Goal: Browse casually

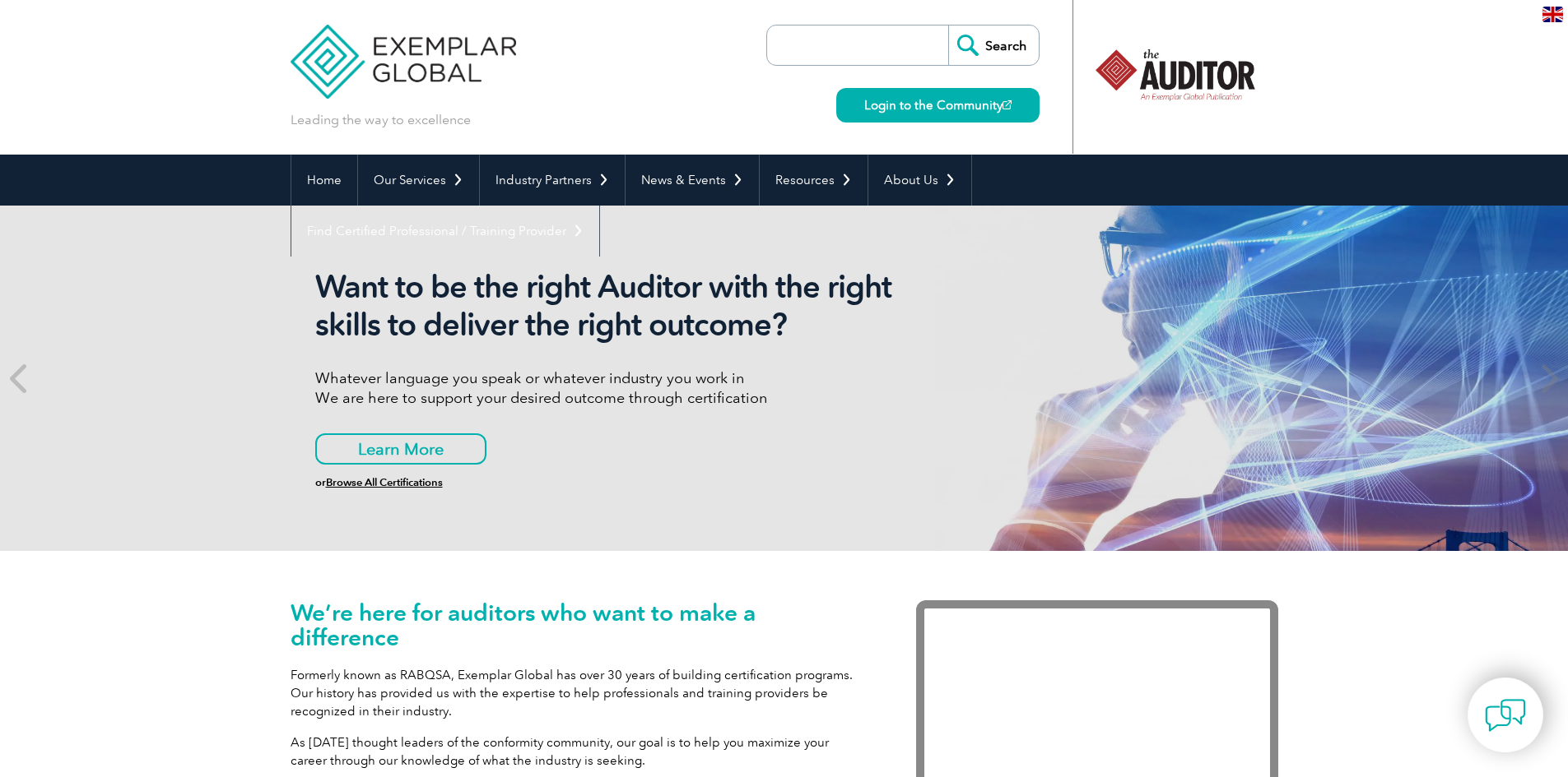
click at [217, 343] on div "Want to be the right Auditor with the right skills to deliver the right outcome…" at bounding box center [784, 378] width 1568 height 346
click at [145, 411] on div "Want to be the right Auditor with the right skills to deliver the right outcome…" at bounding box center [784, 378] width 1568 height 346
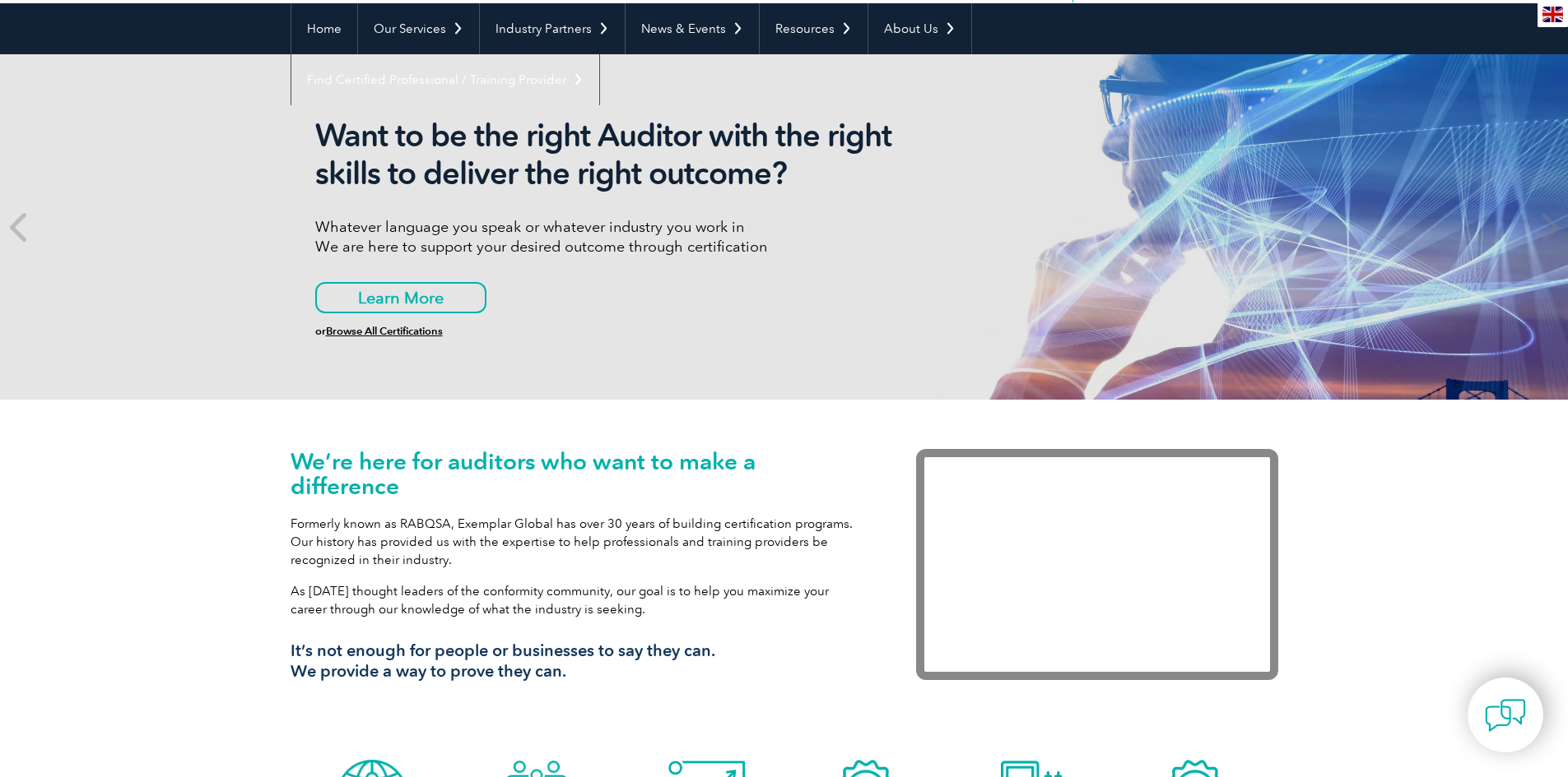
scroll to position [247, 0]
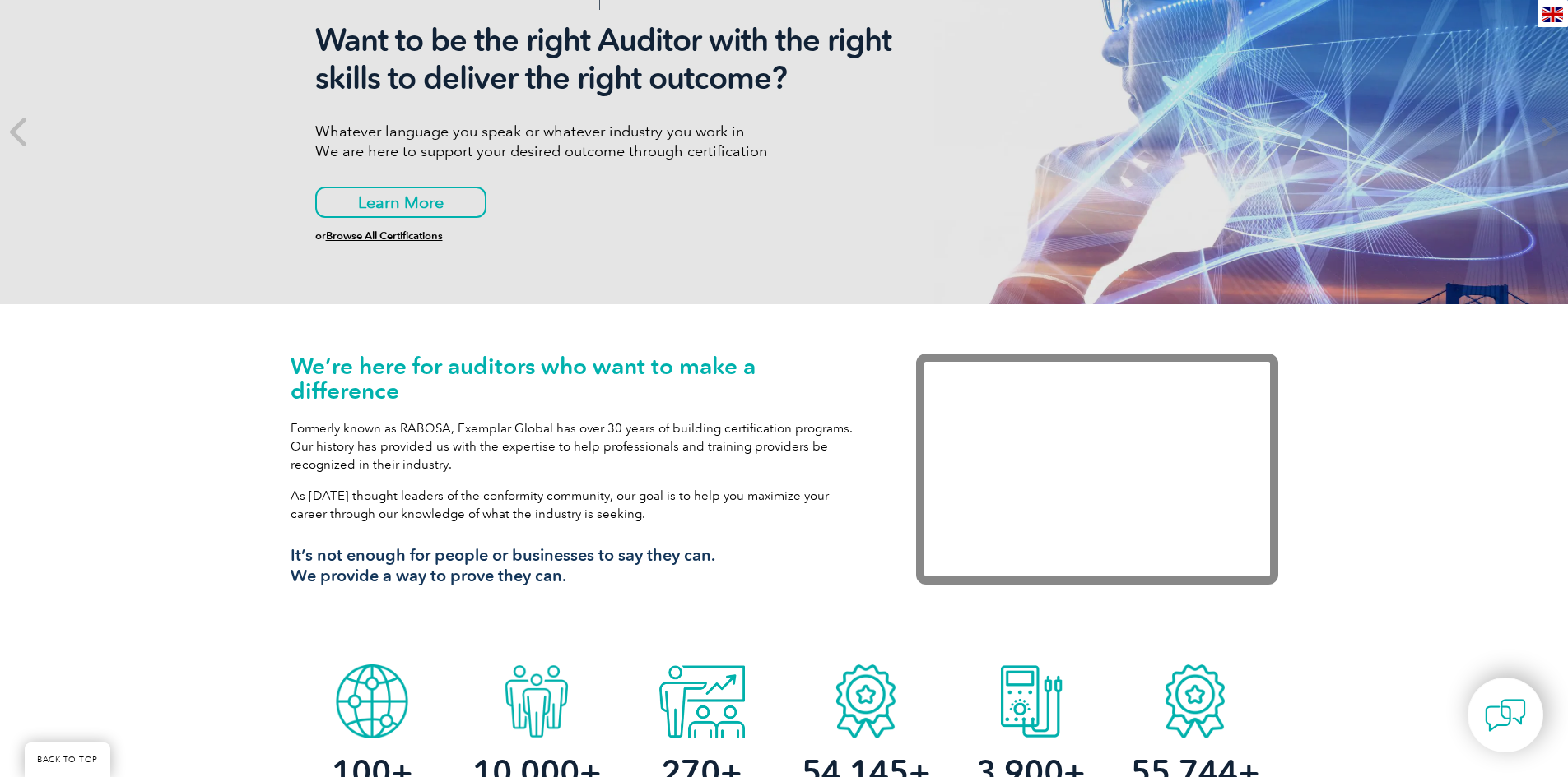
drag, startPoint x: 603, startPoint y: 580, endPoint x: 213, endPoint y: 316, distance: 471.0
click at [213, 316] on div "We’re here for auditors who want to make a difference Formerly known as RABQSA,…" at bounding box center [784, 480] width 1568 height 352
click at [203, 330] on div "We’re here for auditors who want to make a difference Formerly known as RABQSA,…" at bounding box center [784, 480] width 1568 height 352
drag, startPoint x: 224, startPoint y: 334, endPoint x: 577, endPoint y: 584, distance: 432.6
click at [577, 584] on div "We’re here for auditors who want to make a difference Formerly known as RABQSA,…" at bounding box center [784, 480] width 1568 height 352
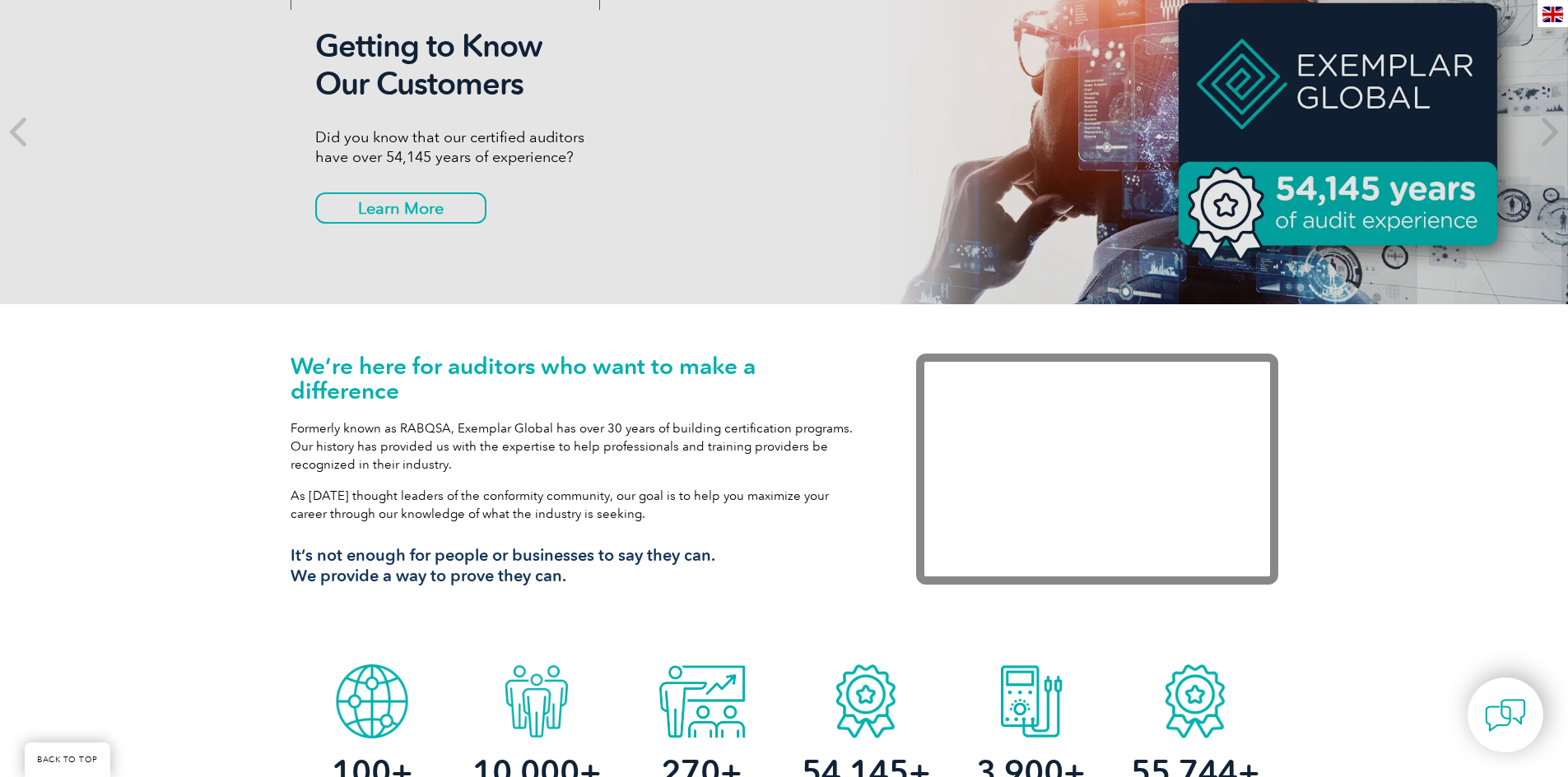
click at [577, 584] on h3 "It’s not enough for people or businesses to say they can. We provide a way to p…" at bounding box center [578, 565] width 576 height 41
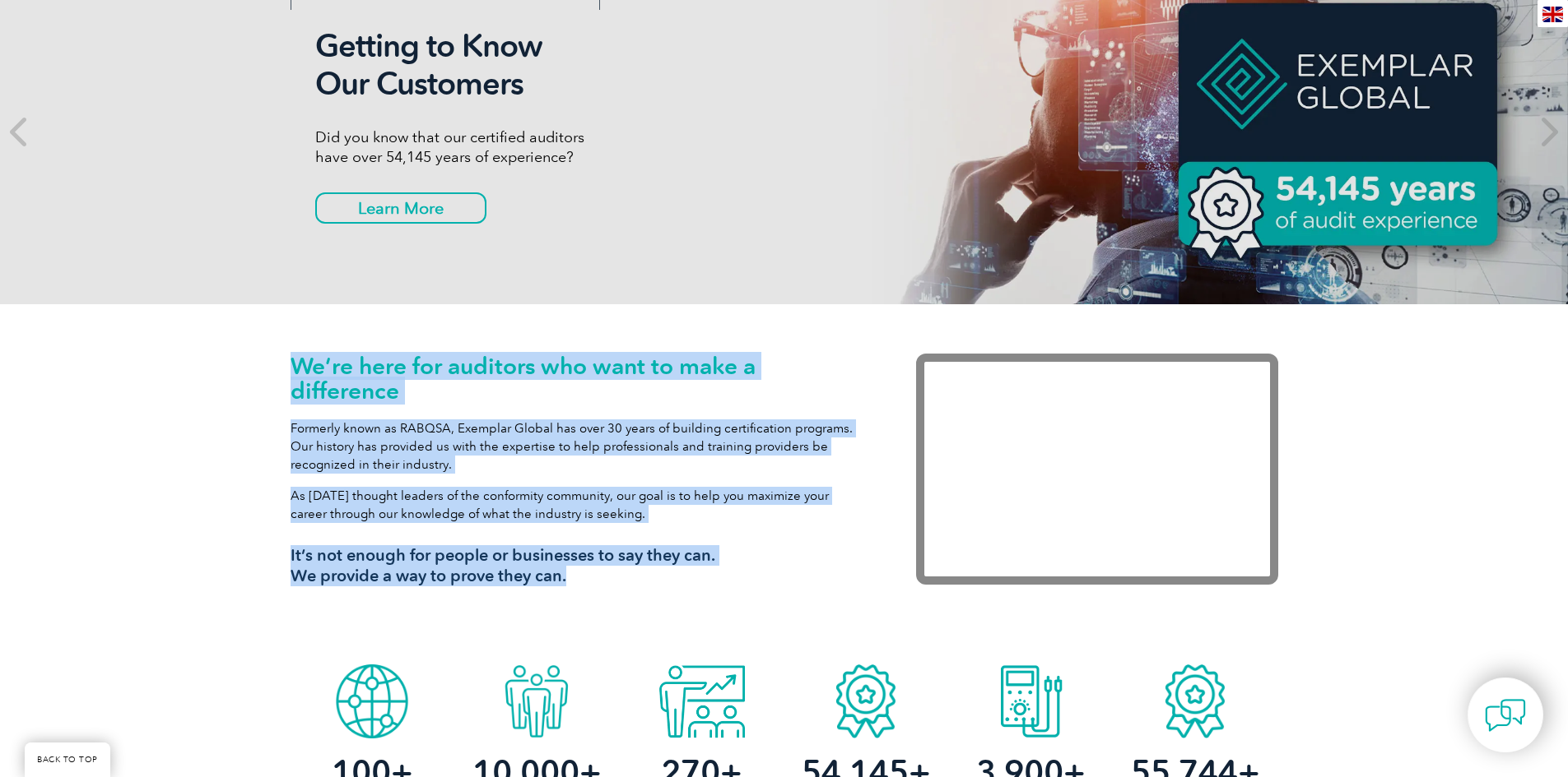
drag, startPoint x: 577, startPoint y: 584, endPoint x: 221, endPoint y: 374, distance: 413.3
click at [221, 374] on div "We’re here for auditors who want to make a difference Formerly known as RABQSA,…" at bounding box center [784, 480] width 1568 height 352
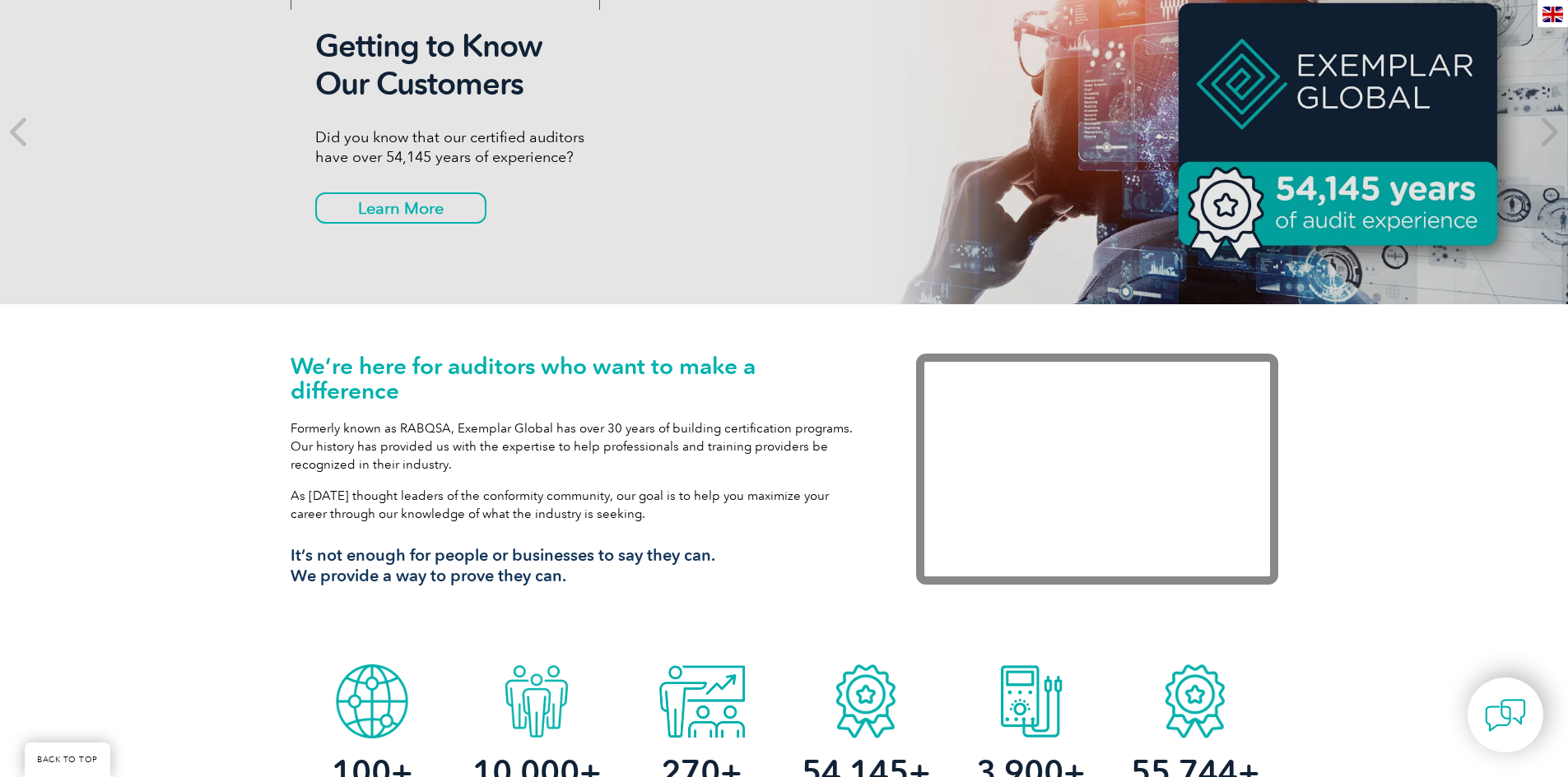
click at [221, 374] on div "We’re here for auditors who want to make a difference Formerly known as RABQSA,…" at bounding box center [784, 480] width 1568 height 352
drag, startPoint x: 270, startPoint y: 359, endPoint x: 622, endPoint y: 569, distance: 409.9
click at [623, 569] on div "We’re here for auditors who want to make a difference Formerly known as RABQSA,…" at bounding box center [784, 480] width 1568 height 352
click at [589, 573] on h3 "It’s not enough for people or businesses to say they can. We provide a way to p…" at bounding box center [578, 565] width 576 height 41
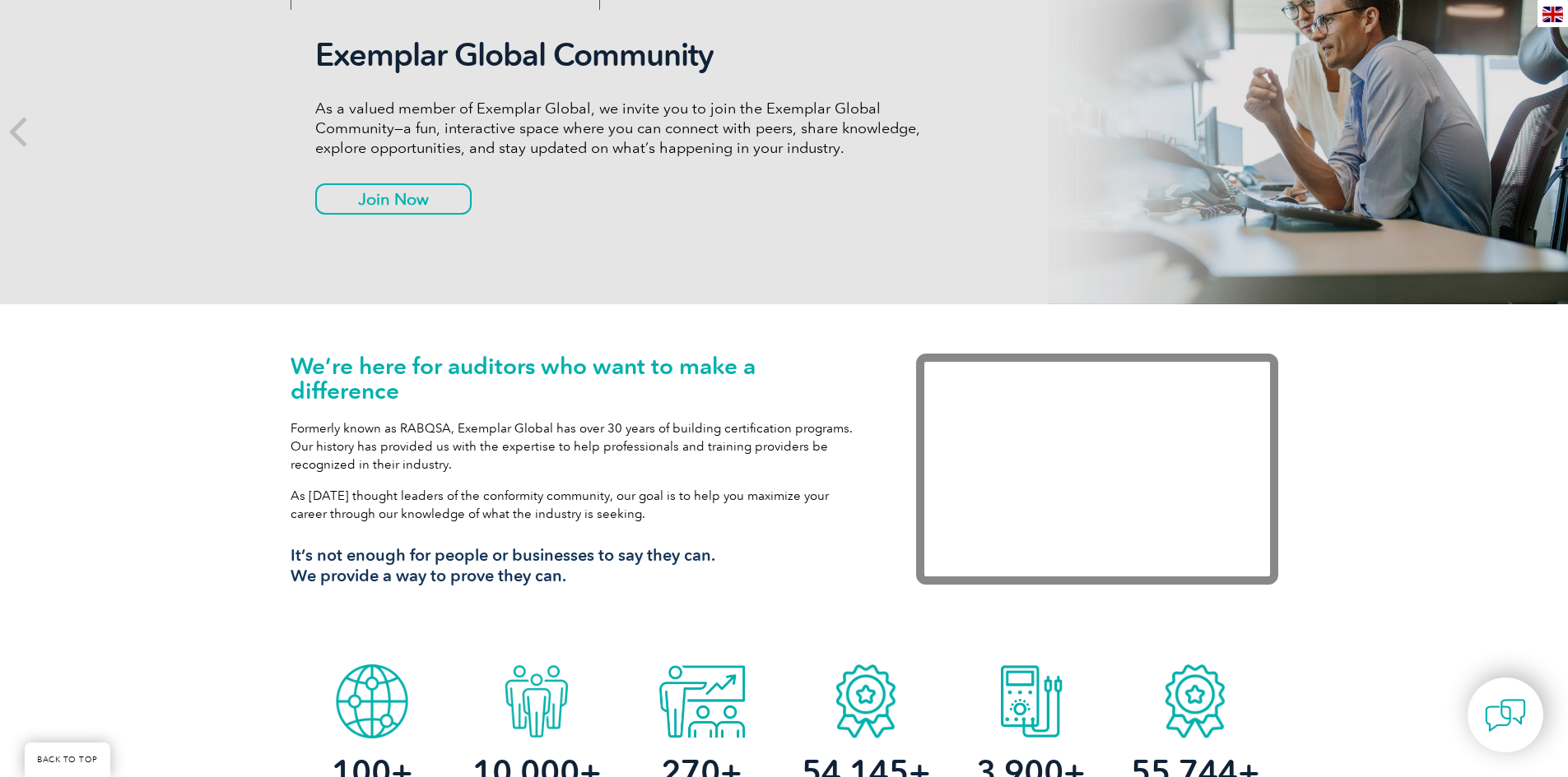
drag, startPoint x: 583, startPoint y: 575, endPoint x: 192, endPoint y: 361, distance: 445.7
click at [192, 361] on div "We’re here for auditors who want to make a difference Formerly known as RABQSA,…" at bounding box center [784, 480] width 1568 height 352
drag, startPoint x: 261, startPoint y: 349, endPoint x: 664, endPoint y: 584, distance: 466.5
click at [664, 584] on div "We’re here for auditors who want to make a difference Formerly known as RABQSA,…" at bounding box center [784, 480] width 1568 height 352
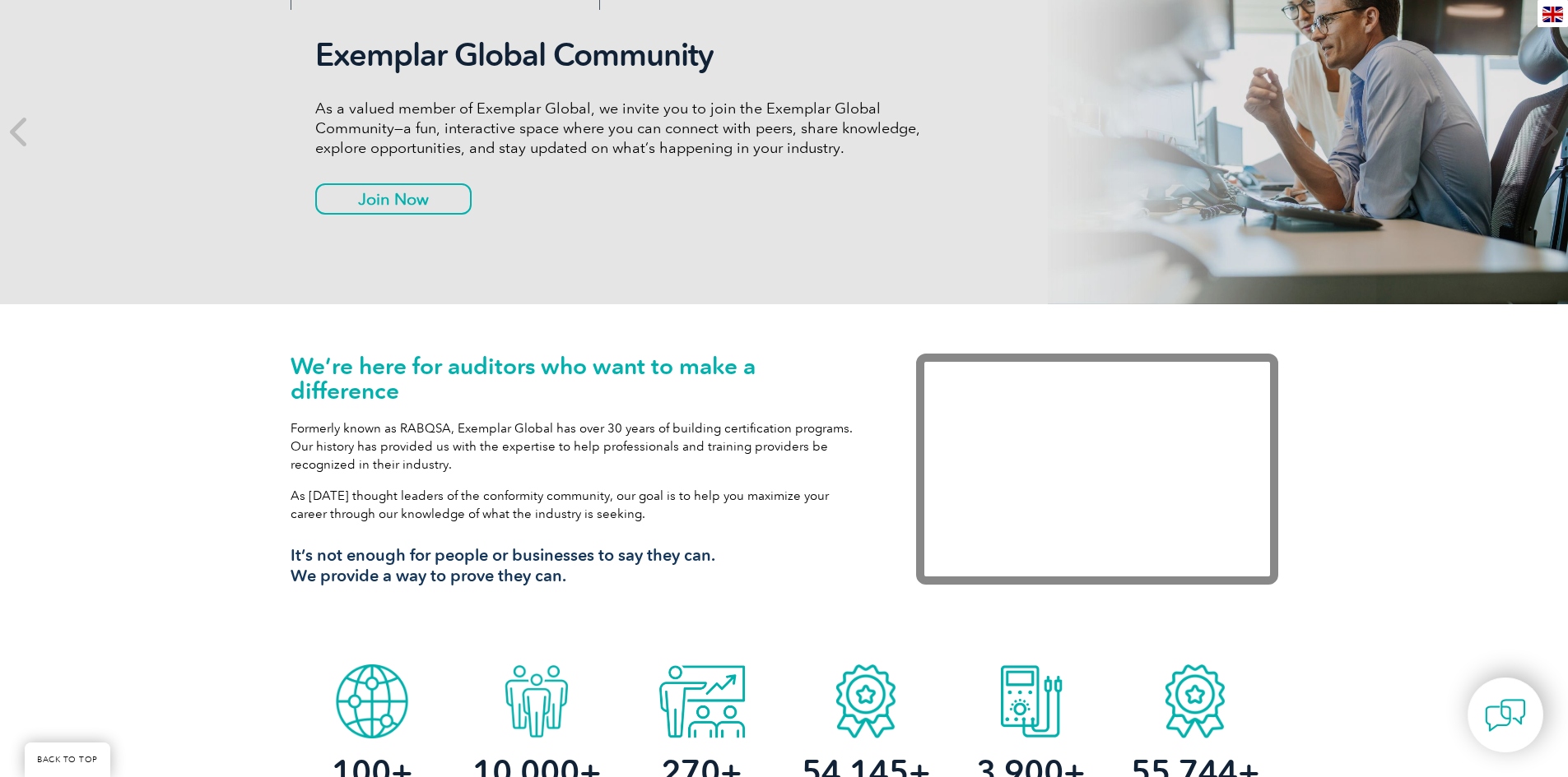
click at [607, 577] on h3 "It’s not enough for people or businesses to say they can. We provide a way to p…" at bounding box center [578, 565] width 576 height 41
drag, startPoint x: 597, startPoint y: 577, endPoint x: 205, endPoint y: 370, distance: 443.3
click at [205, 370] on div "We’re here for auditors who want to make a difference Formerly known as RABQSA,…" at bounding box center [784, 480] width 1568 height 352
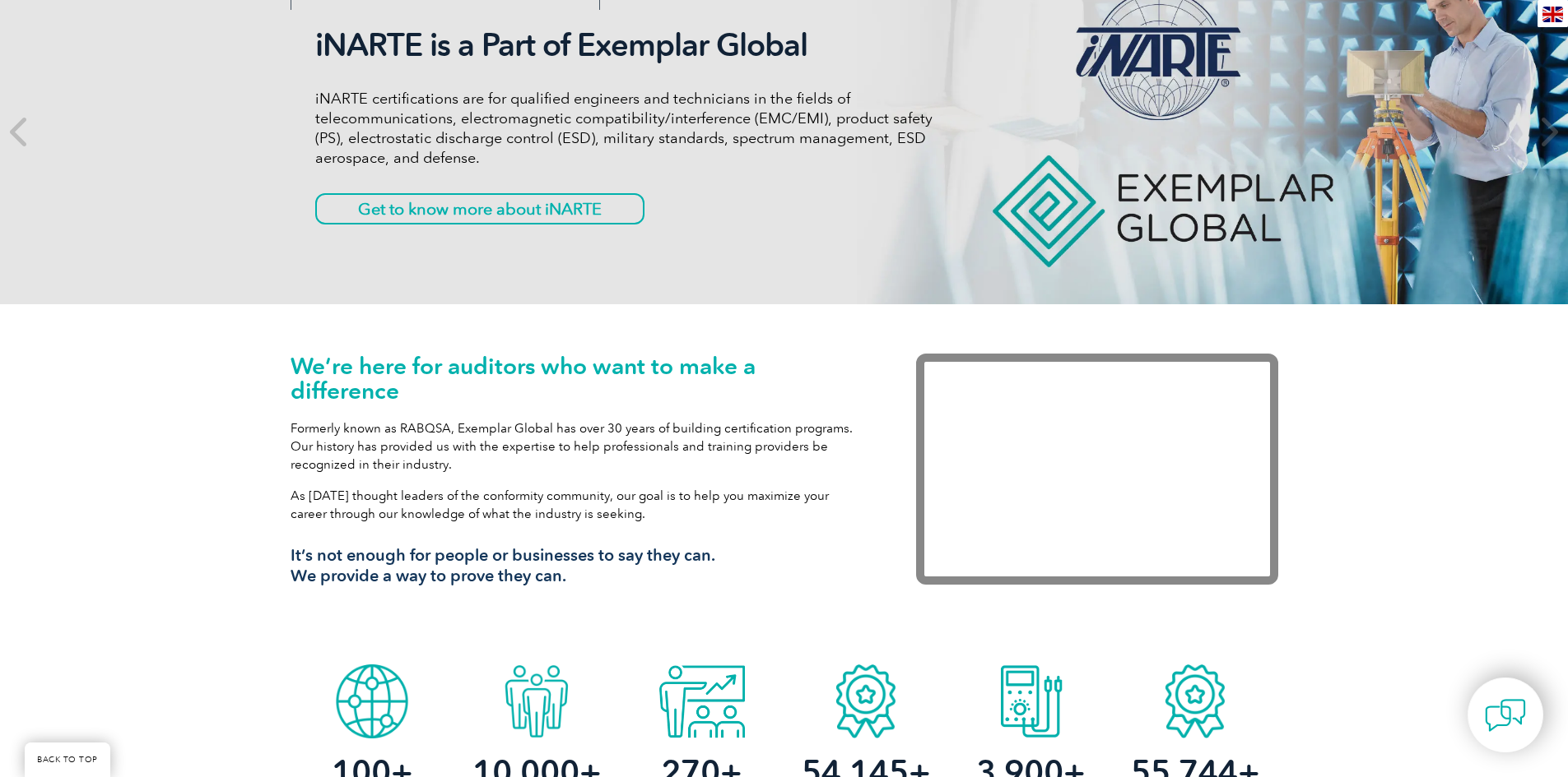
drag, startPoint x: 271, startPoint y: 366, endPoint x: 662, endPoint y: 575, distance: 443.4
click at [662, 575] on div "We’re here for auditors who want to make a difference Formerly known as RABQSA,…" at bounding box center [784, 480] width 1568 height 352
